Goal: Find specific page/section: Find specific page/section

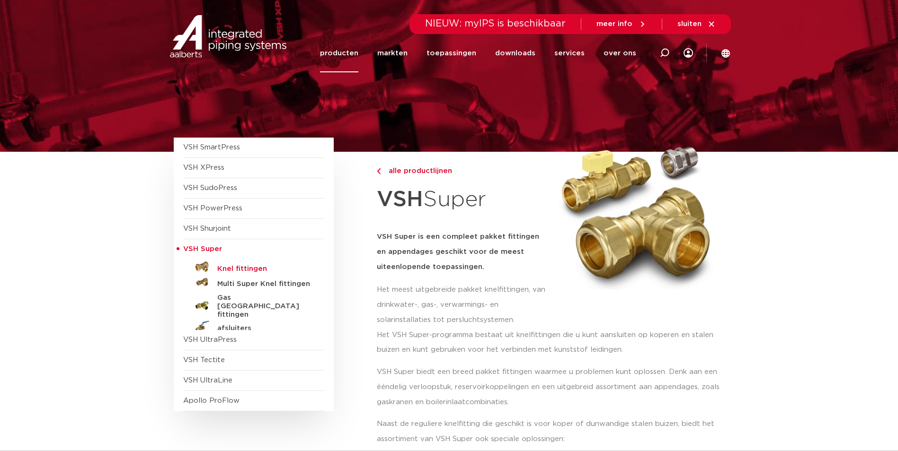
click at [242, 267] on h5 "Knel fittingen" at bounding box center [264, 269] width 94 height 9
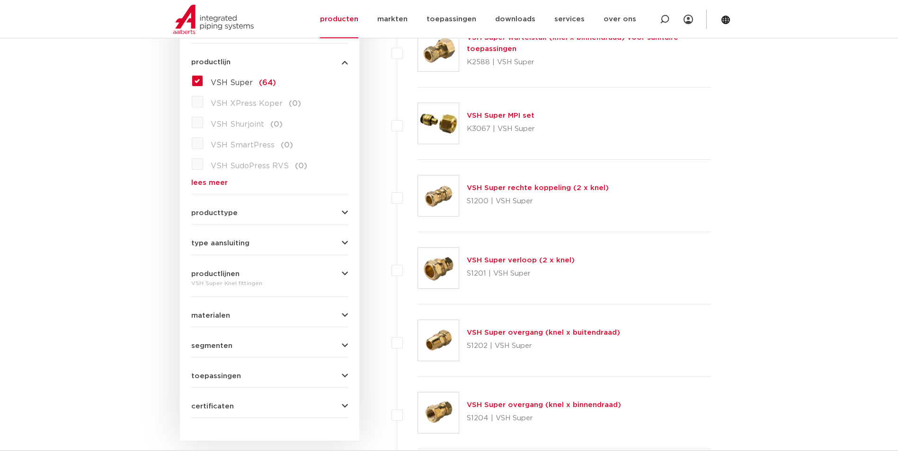
scroll to position [284, 0]
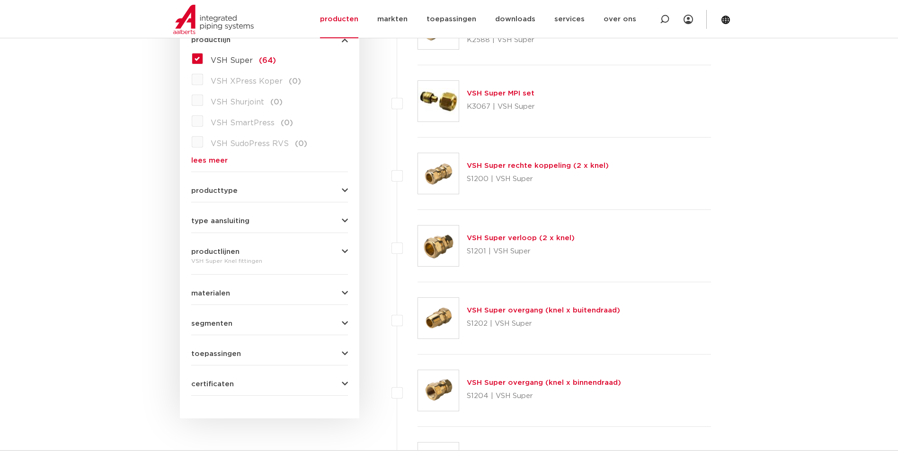
click at [526, 307] on link "VSH Super overgang (knel x buitendraad)" at bounding box center [543, 310] width 153 height 7
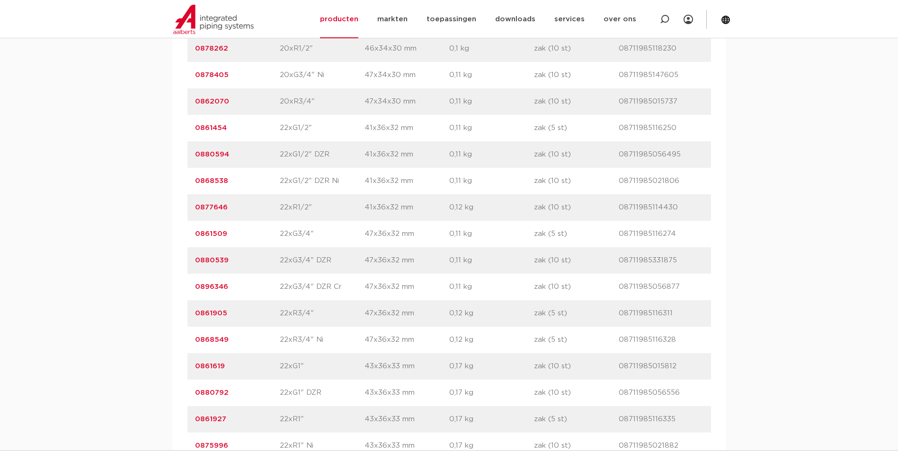
scroll to position [1846, 0]
